Goal: Task Accomplishment & Management: Manage account settings

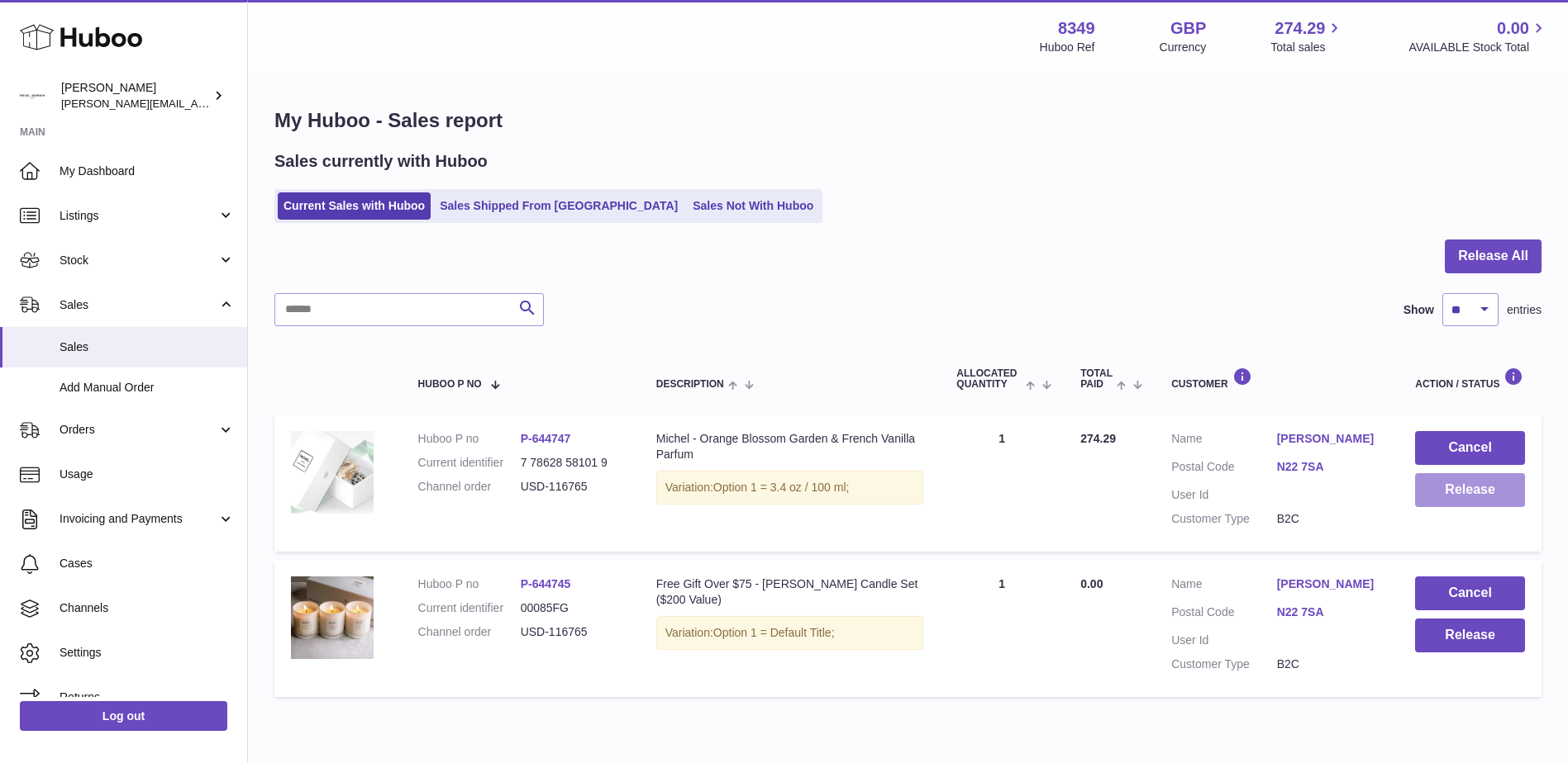
click at [1458, 488] on button "Release" at bounding box center [1470, 490] width 110 height 34
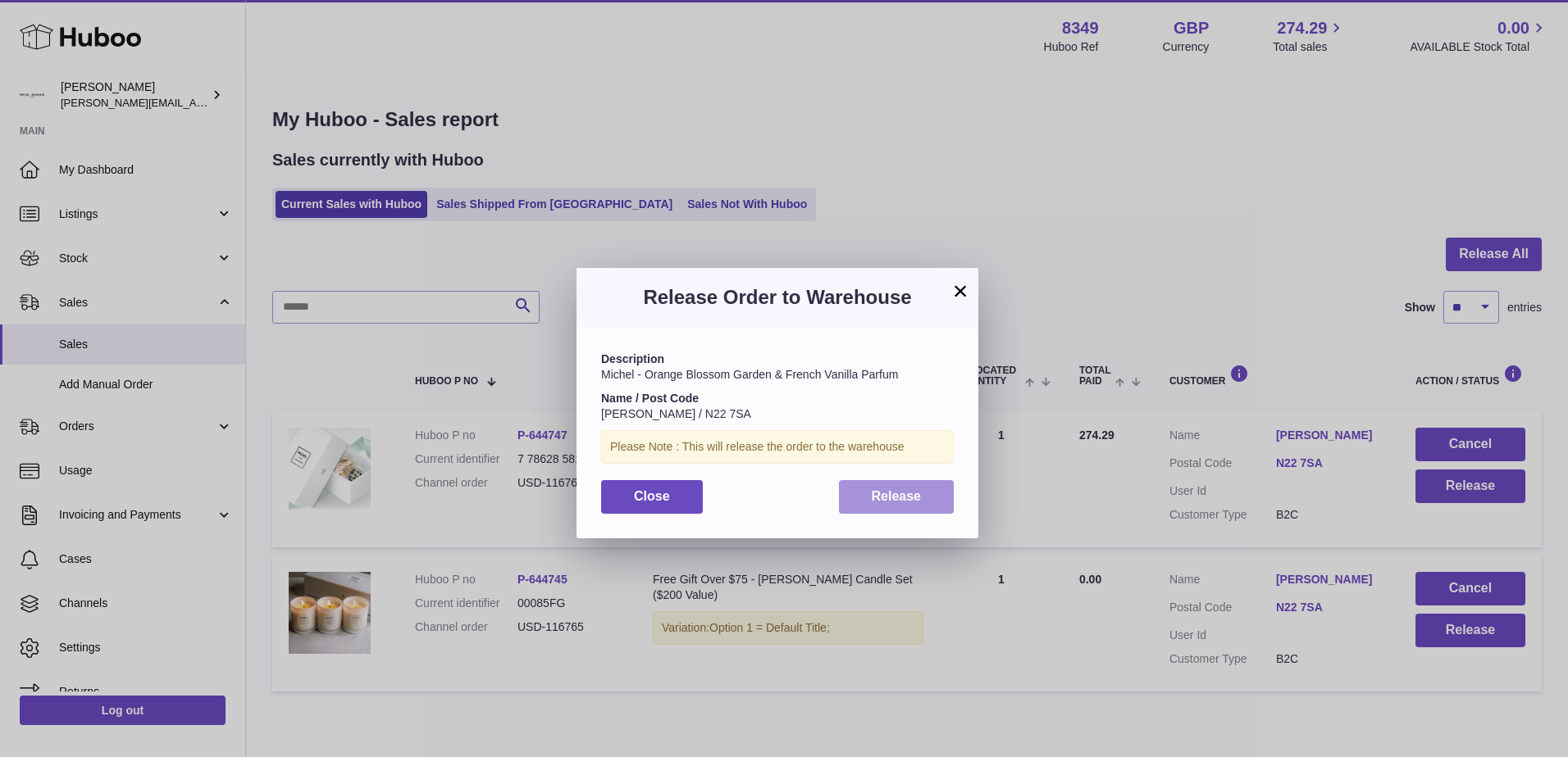
click at [905, 501] on span "Release" at bounding box center [897, 496] width 50 height 14
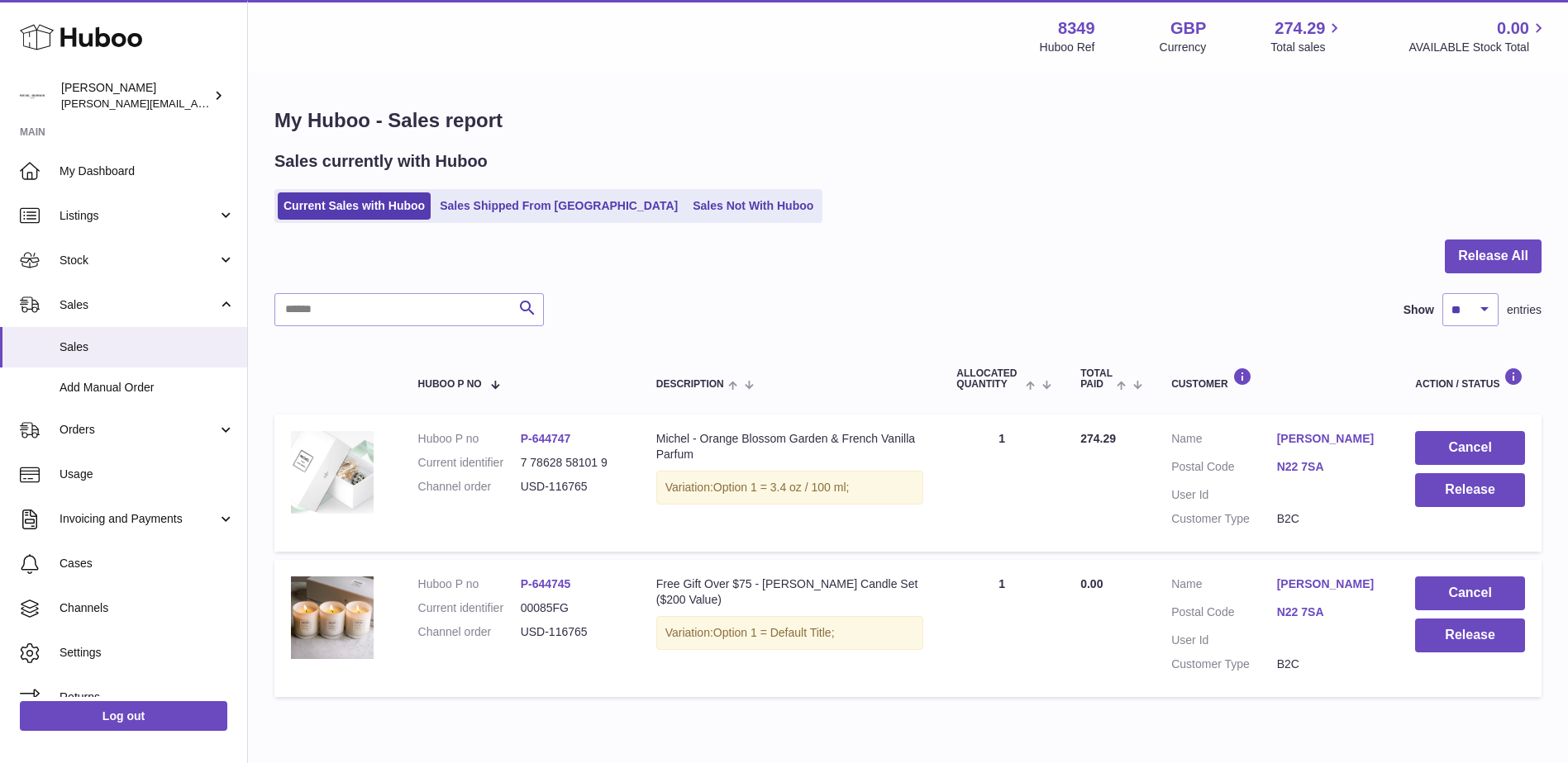
click at [1471, 632] on div at bounding box center [784, 381] width 1568 height 763
